Goal: Information Seeking & Learning: Learn about a topic

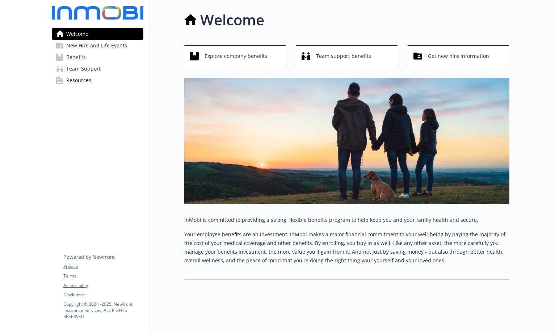
click at [76, 58] on span "Benefits" at bounding box center [76, 57] width 20 height 12
